Goal: Task Accomplishment & Management: Complete application form

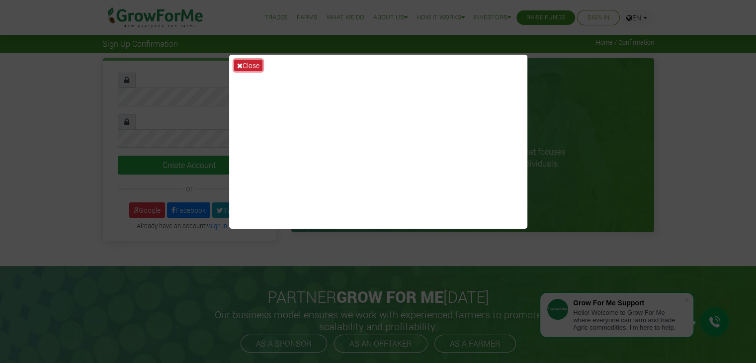
click at [244, 61] on button "Close" at bounding box center [248, 65] width 28 height 11
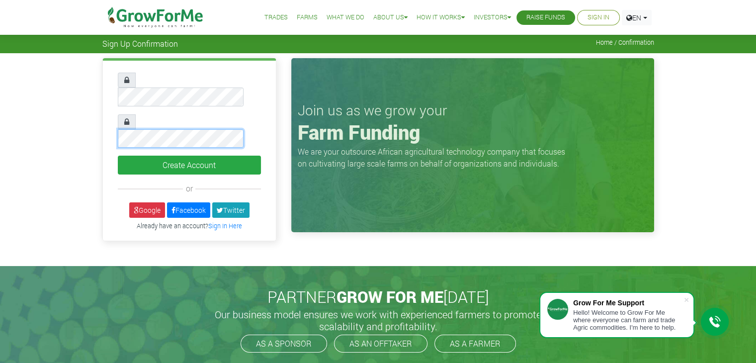
click at [118, 156] on button "Create Account" at bounding box center [189, 165] width 143 height 19
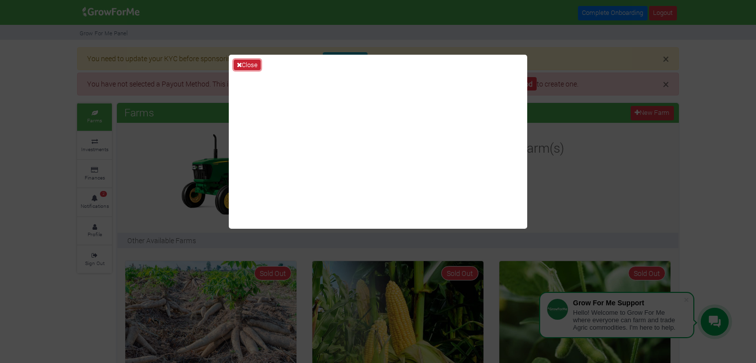
click at [249, 63] on button "Close" at bounding box center [247, 65] width 27 height 11
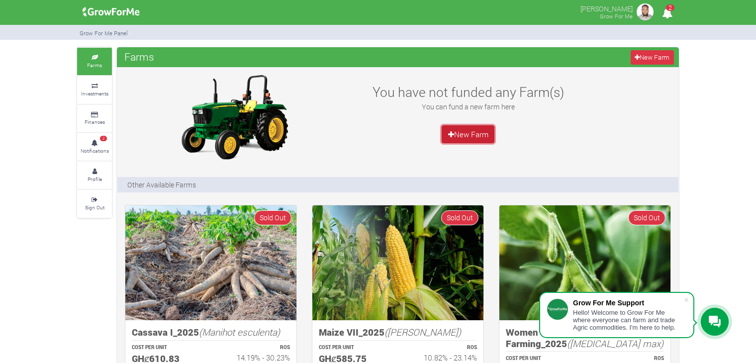
click at [469, 130] on link "New Farm" at bounding box center [468, 134] width 53 height 18
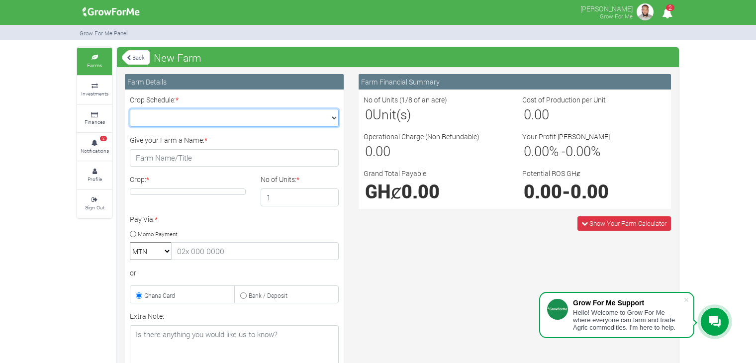
click at [209, 118] on select "Crop Schedule: *" at bounding box center [234, 118] width 209 height 18
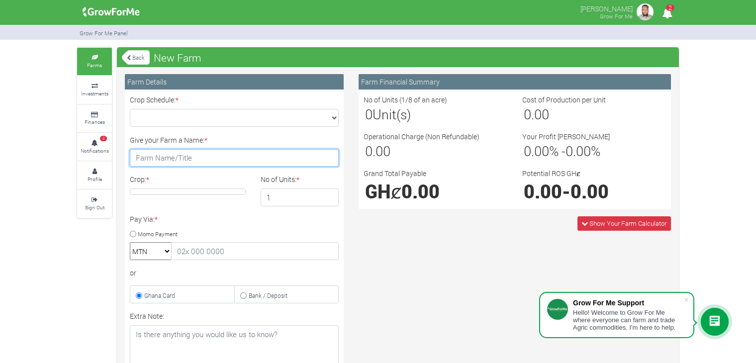
click at [149, 160] on input "Give your Farm a Name: *" at bounding box center [234, 158] width 209 height 18
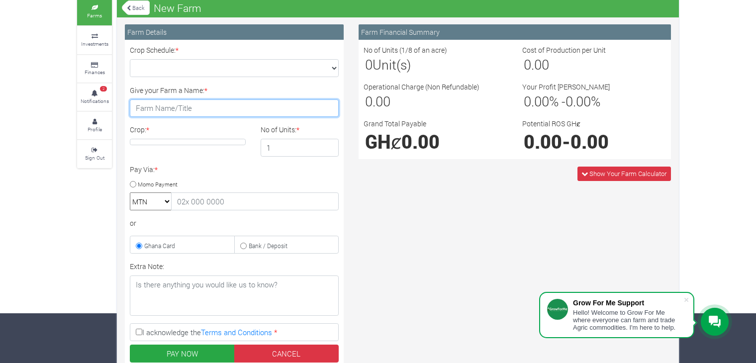
scroll to position [99, 0]
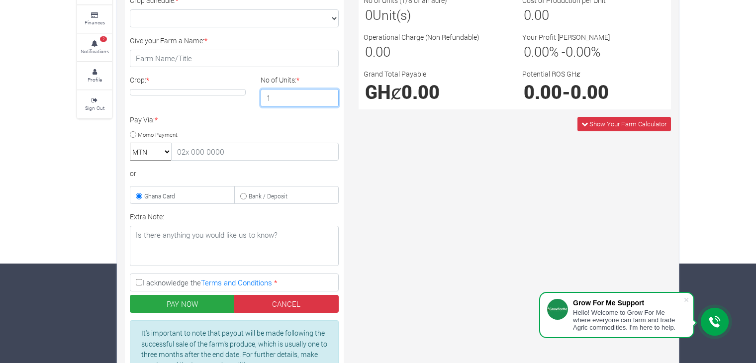
click at [292, 95] on input "1" at bounding box center [300, 98] width 79 height 18
click at [332, 93] on input "2" at bounding box center [300, 98] width 79 height 18
click at [325, 93] on input "3" at bounding box center [300, 98] width 79 height 18
click at [325, 93] on input "4" at bounding box center [300, 98] width 79 height 18
click at [325, 93] on input "10" at bounding box center [300, 98] width 79 height 18
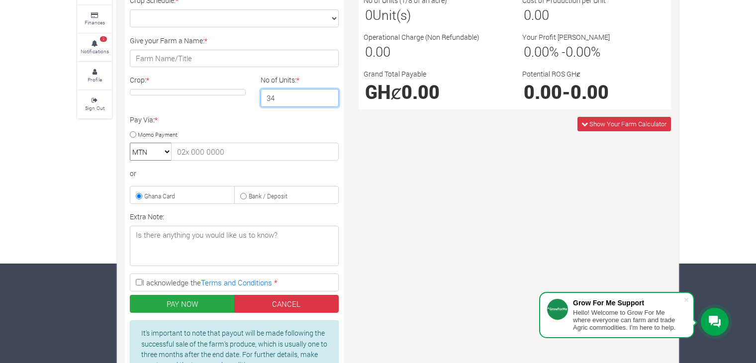
click at [329, 93] on input "34" at bounding box center [300, 98] width 79 height 18
click at [329, 93] on input "35" at bounding box center [300, 98] width 79 height 18
click at [329, 93] on input "36" at bounding box center [300, 98] width 79 height 18
click at [329, 93] on input "37" at bounding box center [300, 98] width 79 height 18
click at [329, 93] on input "38" at bounding box center [300, 98] width 79 height 18
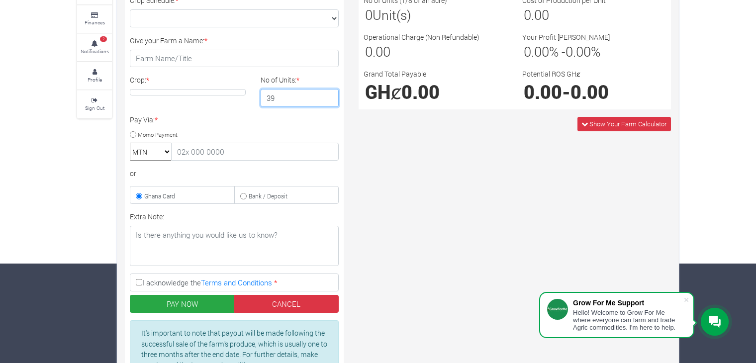
click at [329, 93] on input "39" at bounding box center [300, 98] width 79 height 18
click at [327, 96] on input "40" at bounding box center [300, 98] width 79 height 18
click at [328, 93] on input "41" at bounding box center [300, 98] width 79 height 18
click at [328, 93] on input "42" at bounding box center [300, 98] width 79 height 18
click at [328, 93] on input "43" at bounding box center [300, 98] width 79 height 18
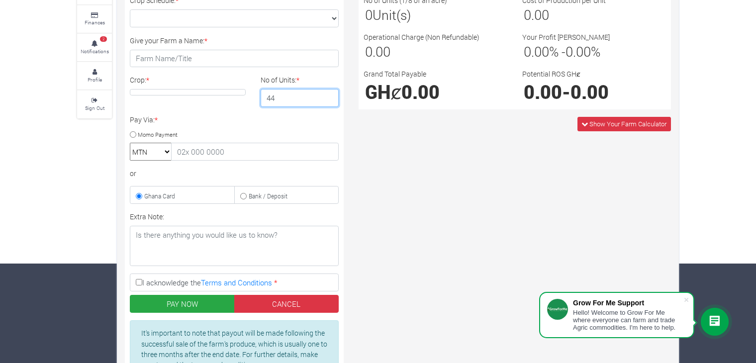
click at [328, 93] on input "44" at bounding box center [300, 98] width 79 height 18
click at [328, 93] on input "45" at bounding box center [300, 98] width 79 height 18
click at [328, 93] on input "46" at bounding box center [300, 98] width 79 height 18
click at [328, 93] on input "47" at bounding box center [300, 98] width 79 height 18
click at [328, 93] on input "48" at bounding box center [300, 98] width 79 height 18
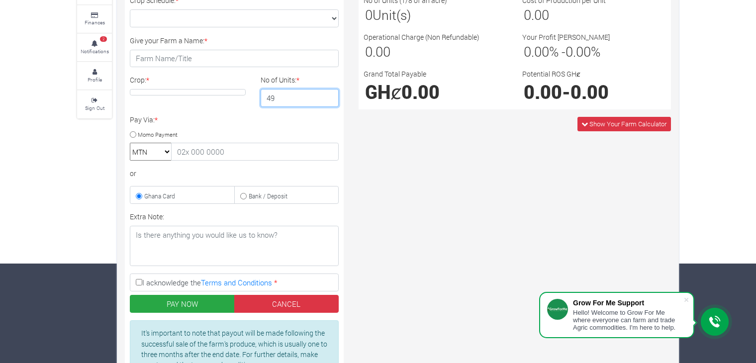
click at [328, 93] on input "49" at bounding box center [300, 98] width 79 height 18
type input "50"
click at [328, 93] on input "50" at bounding box center [300, 98] width 79 height 18
click at [143, 92] on h4 at bounding box center [188, 92] width 116 height 6
click at [156, 92] on h4 at bounding box center [188, 92] width 116 height 6
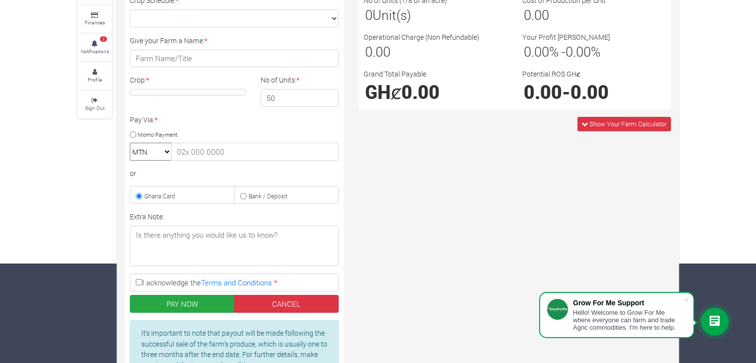
click at [156, 92] on h4 at bounding box center [188, 92] width 116 height 6
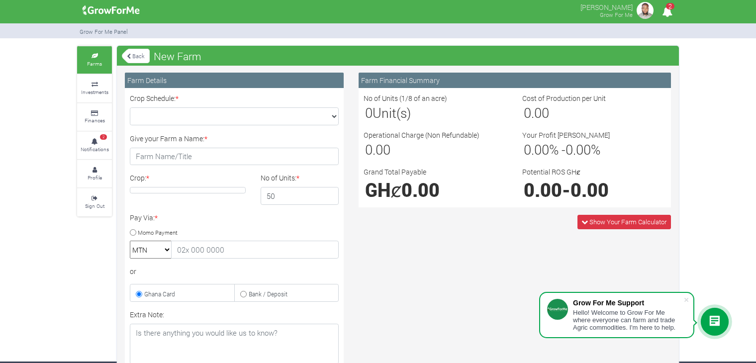
scroll to position [0, 0]
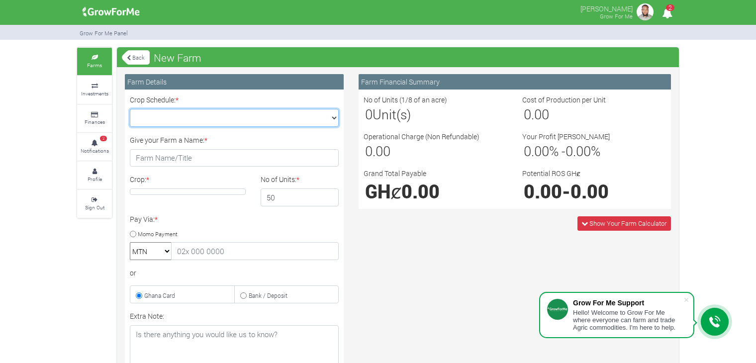
click at [296, 124] on select "Crop Schedule: *" at bounding box center [234, 118] width 209 height 18
click at [130, 109] on select "Crop Schedule: *" at bounding box center [234, 118] width 209 height 18
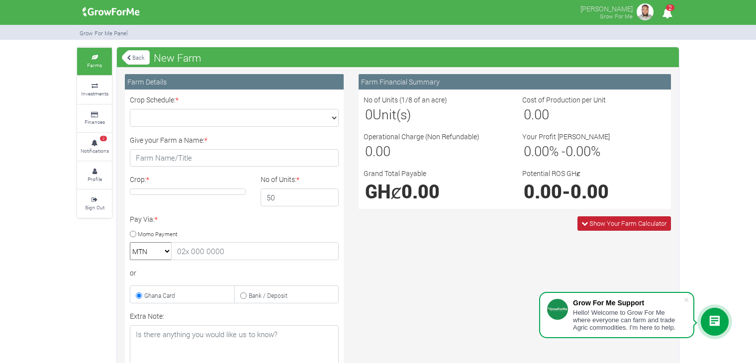
click at [593, 220] on span "Show Your Farm Calculator" at bounding box center [627, 223] width 77 height 9
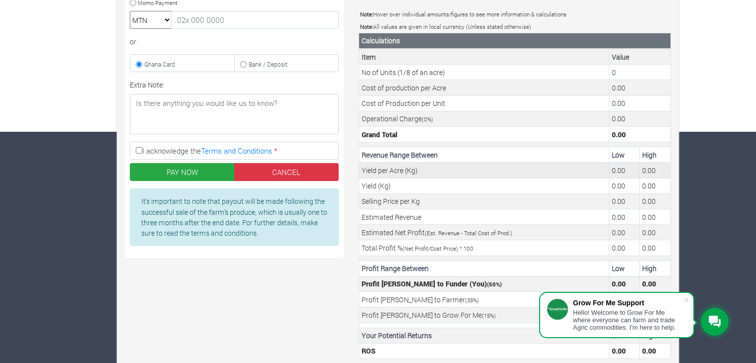
scroll to position [249, 0]
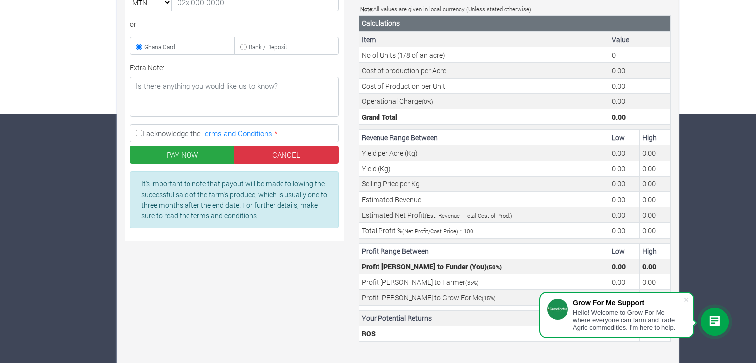
click at [132, 129] on label "I acknowledge the Terms and Conditions *" at bounding box center [234, 133] width 209 height 18
click at [136, 130] on input "I acknowledge the Terms and Conditions *" at bounding box center [139, 133] width 6 height 6
checkbox input "true"
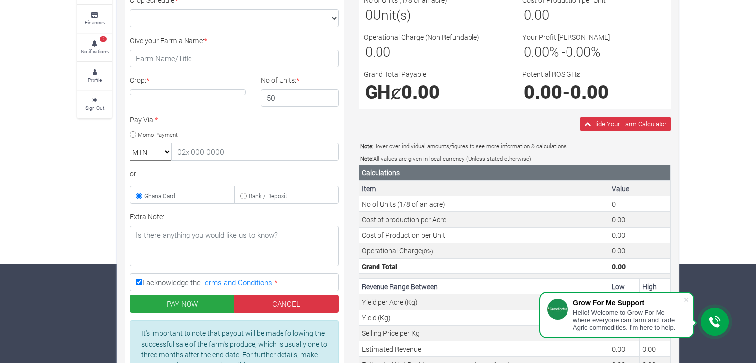
scroll to position [99, 0]
click at [209, 152] on input "text" at bounding box center [255, 152] width 168 height 18
click at [165, 151] on select "MTN Telecel Airtel Tigo" at bounding box center [151, 152] width 42 height 18
click at [130, 143] on select "MTN Telecel Airtel Tigo" at bounding box center [151, 152] width 42 height 18
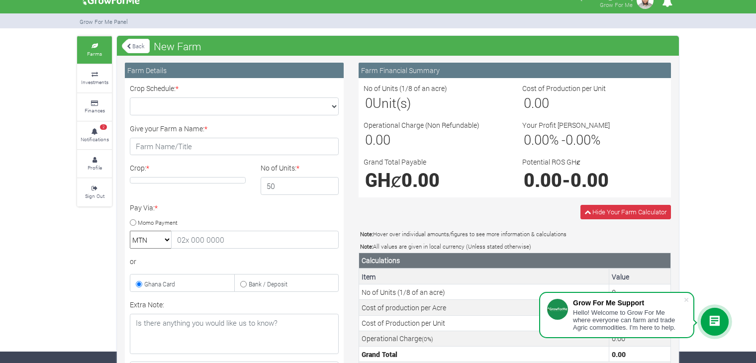
scroll to position [0, 0]
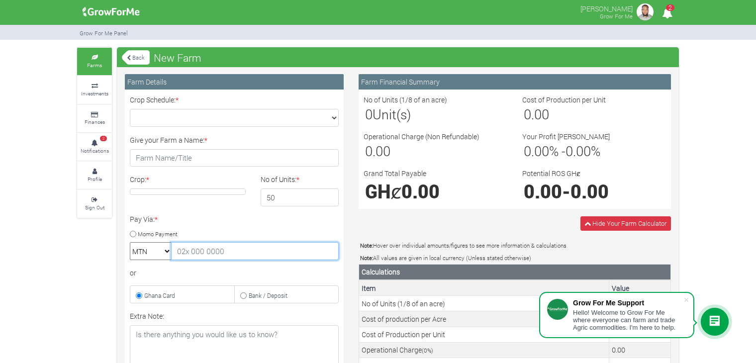
click at [205, 247] on input "text" at bounding box center [255, 251] width 168 height 18
type input "0550415415"
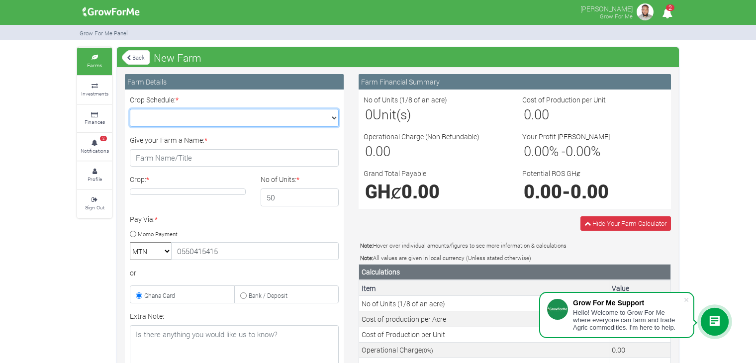
click at [199, 118] on select "Crop Schedule: *" at bounding box center [234, 118] width 209 height 18
click at [499, 222] on div "Hide Your Farm Calculator" at bounding box center [514, 223] width 327 height 14
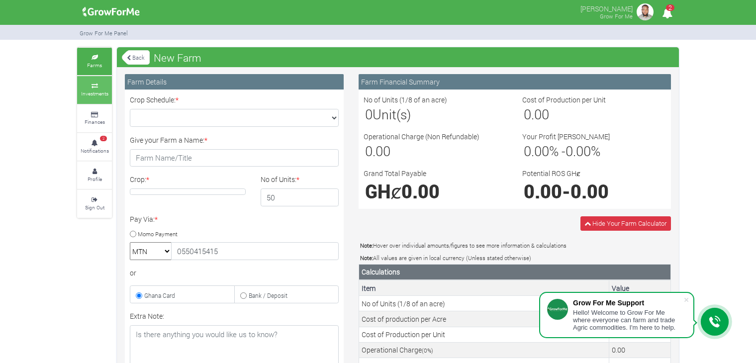
click at [86, 90] on small "Investments" at bounding box center [94, 93] width 27 height 7
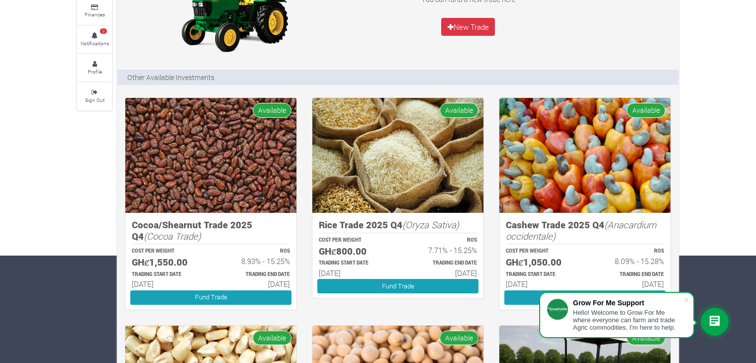
scroll to position [8, 0]
